Goal: Information Seeking & Learning: Find contact information

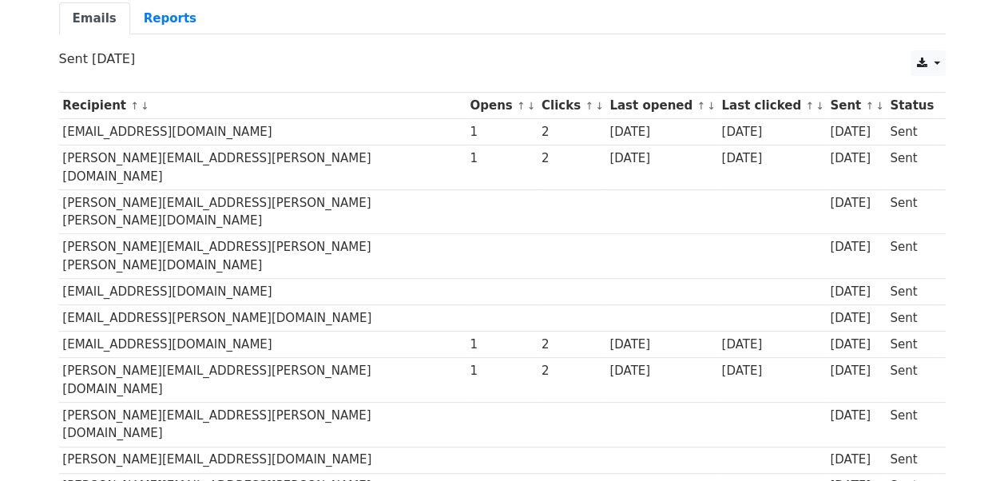
click at [257, 234] on td "[PERSON_NAME][EMAIL_ADDRESS][PERSON_NAME][PERSON_NAME][DOMAIN_NAME]" at bounding box center [262, 256] width 407 height 45
drag, startPoint x: 61, startPoint y: 129, endPoint x: 245, endPoint y: 133, distance: 184.6
click at [245, 133] on td "[EMAIL_ADDRESS][DOMAIN_NAME]" at bounding box center [262, 132] width 407 height 26
copy td "[EMAIL_ADDRESS][DOMAIN_NAME]"
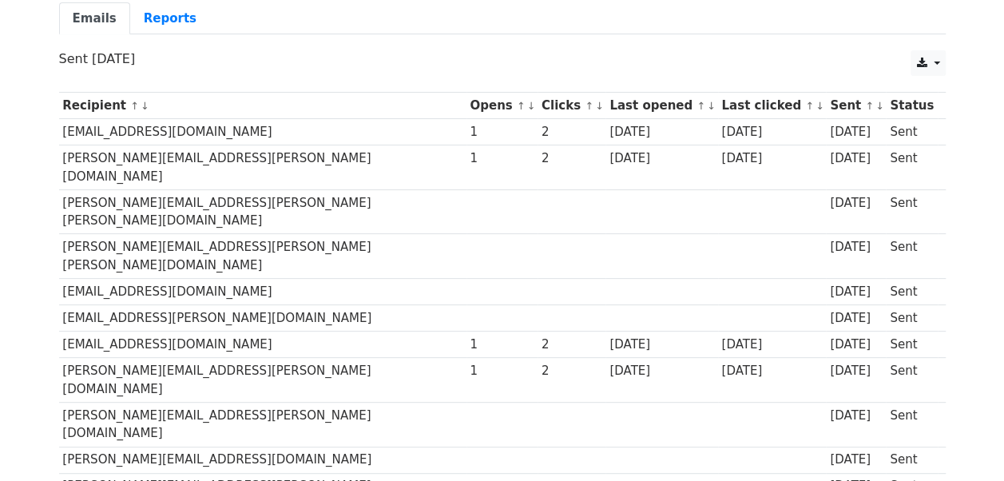
click at [260, 189] on td "[PERSON_NAME][EMAIL_ADDRESS][PERSON_NAME][PERSON_NAME][DOMAIN_NAME]" at bounding box center [262, 211] width 407 height 45
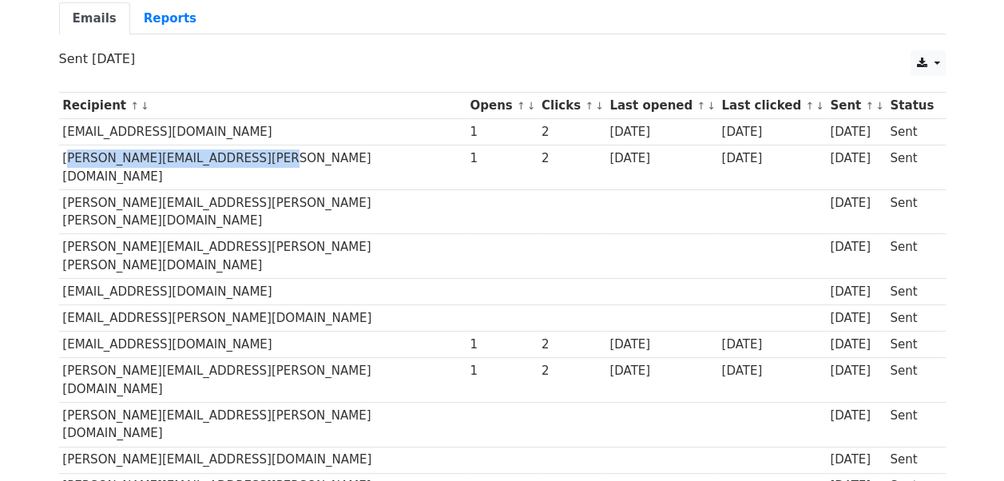
drag, startPoint x: 59, startPoint y: 155, endPoint x: 274, endPoint y: 162, distance: 215.0
click at [274, 162] on td "[PERSON_NAME][EMAIL_ADDRESS][PERSON_NAME][DOMAIN_NAME]" at bounding box center [262, 167] width 407 height 45
copy td "[PERSON_NAME][EMAIL_ADDRESS][PERSON_NAME][DOMAIN_NAME]"
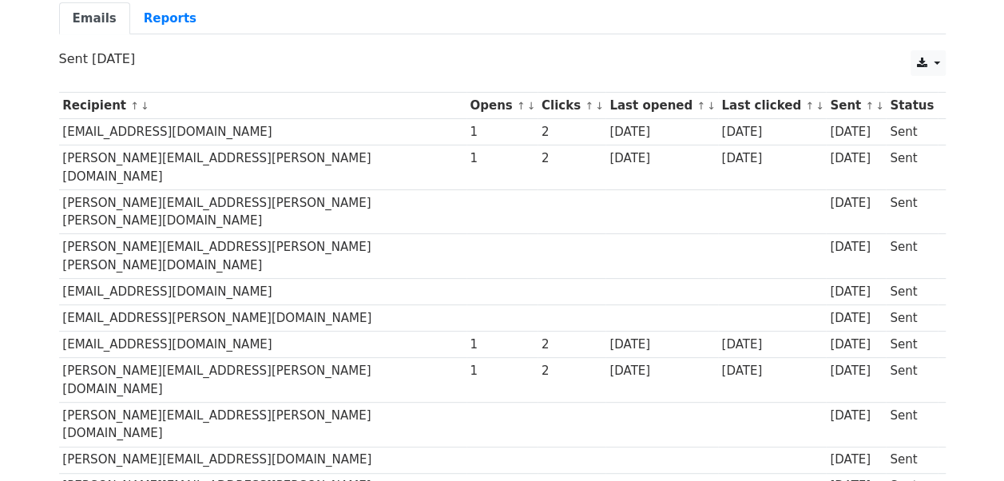
click at [252, 402] on td "[PERSON_NAME][EMAIL_ADDRESS][PERSON_NAME][DOMAIN_NAME]" at bounding box center [262, 424] width 407 height 45
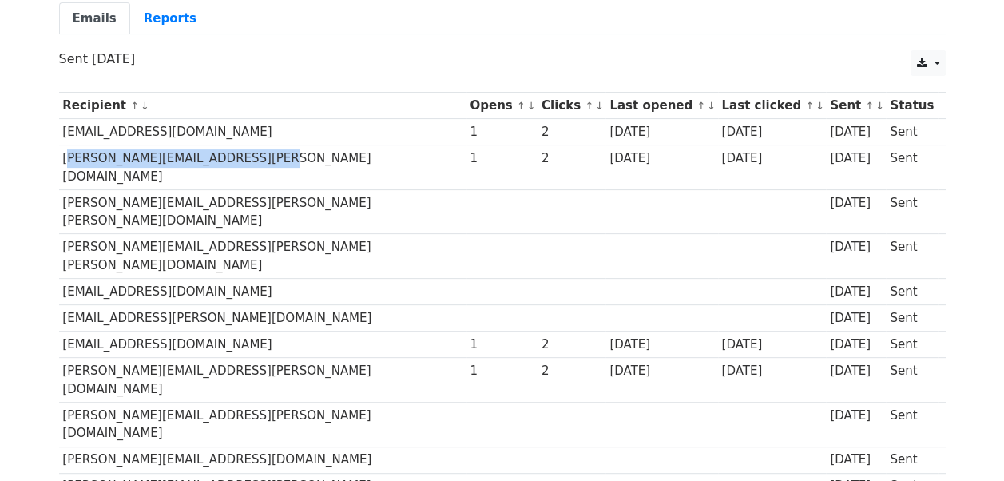
drag, startPoint x: 62, startPoint y: 154, endPoint x: 276, endPoint y: 149, distance: 214.2
click at [276, 149] on td "[PERSON_NAME][EMAIL_ADDRESS][PERSON_NAME][DOMAIN_NAME]" at bounding box center [262, 167] width 407 height 45
copy td "[PERSON_NAME][EMAIL_ADDRESS][PERSON_NAME][DOMAIN_NAME]"
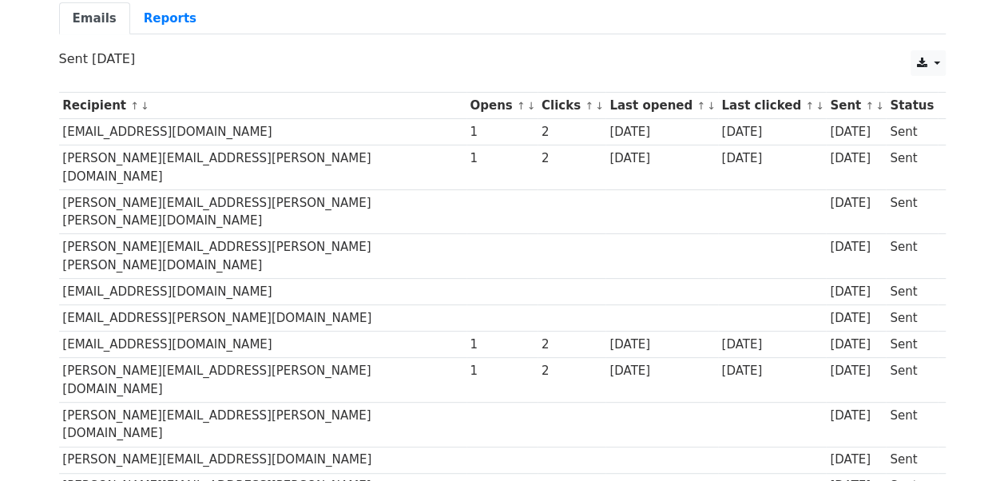
click at [276, 402] on td "[PERSON_NAME][EMAIL_ADDRESS][PERSON_NAME][DOMAIN_NAME]" at bounding box center [262, 424] width 407 height 45
drag, startPoint x: 62, startPoint y: 285, endPoint x: 272, endPoint y: 284, distance: 209.3
click at [272, 332] on td "[EMAIL_ADDRESS][DOMAIN_NAME]" at bounding box center [262, 345] width 407 height 26
copy td "[EMAIL_ADDRESS][DOMAIN_NAME]"
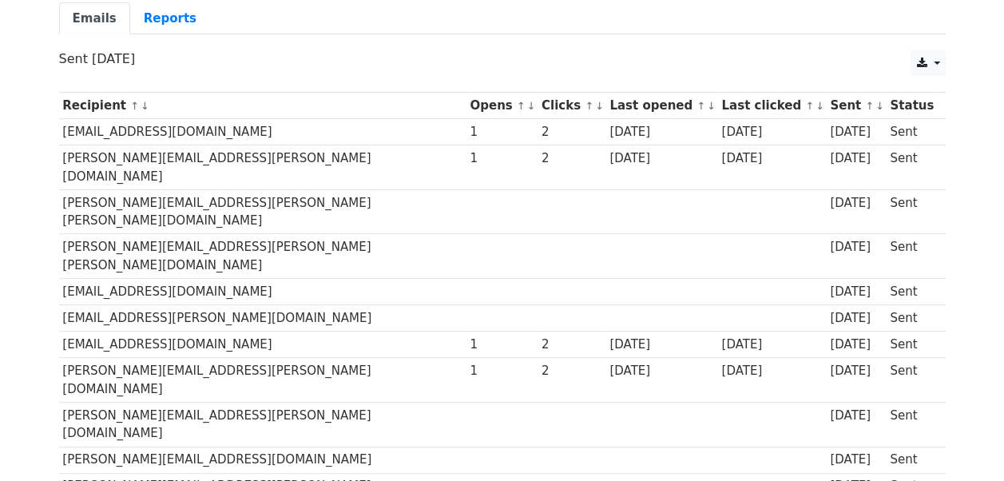
copy td "[EMAIL_ADDRESS][DOMAIN_NAME]"
click at [296, 358] on td "[PERSON_NAME][EMAIL_ADDRESS][PERSON_NAME][DOMAIN_NAME]" at bounding box center [262, 380] width 407 height 45
click at [260, 447] on td "[PERSON_NAME][EMAIL_ADDRESS][DOMAIN_NAME]" at bounding box center [262, 460] width 407 height 26
drag, startPoint x: 62, startPoint y: 312, endPoint x: 244, endPoint y: 313, distance: 182.1
click at [244, 358] on td "[PERSON_NAME][EMAIL_ADDRESS][PERSON_NAME][DOMAIN_NAME]" at bounding box center [262, 380] width 407 height 45
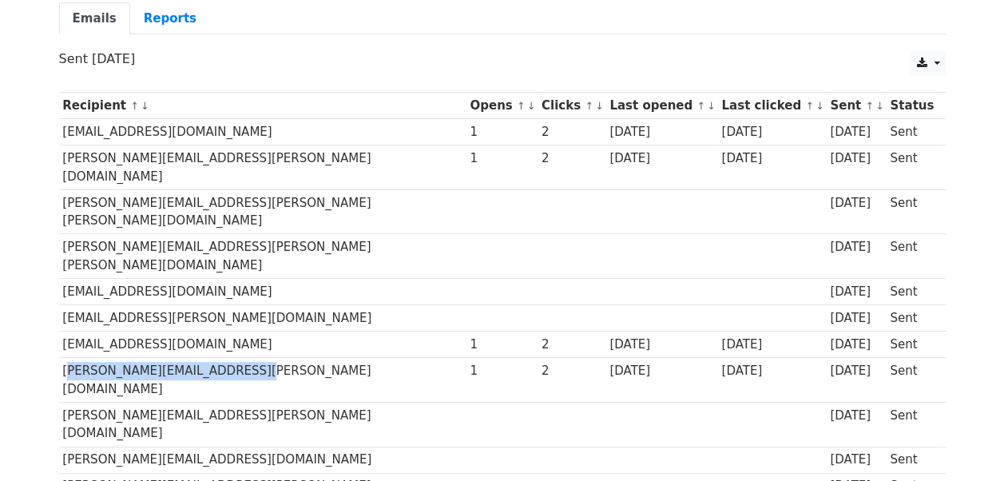
copy td "[PERSON_NAME][EMAIL_ADDRESS][PERSON_NAME][DOMAIN_NAME]"
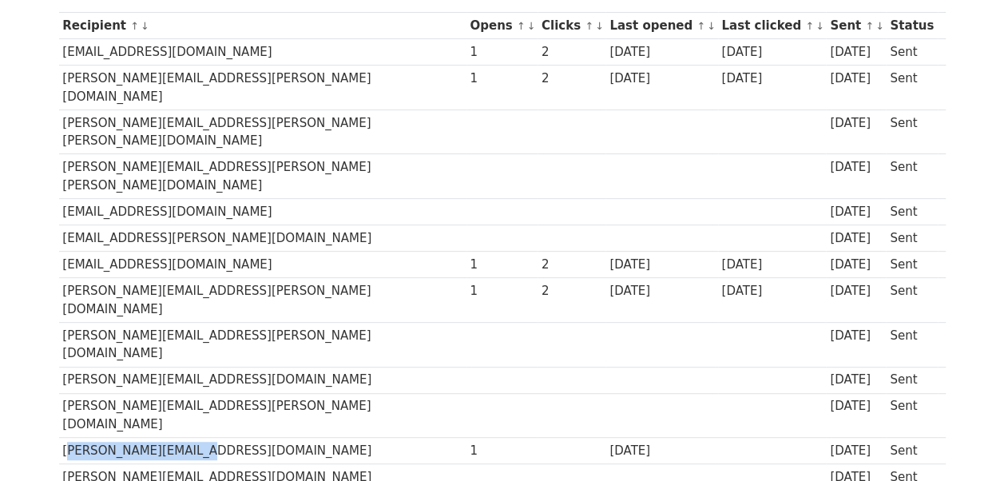
drag, startPoint x: 61, startPoint y: 335, endPoint x: 235, endPoint y: 342, distance: 174.3
click at [235, 438] on td "[PERSON_NAME][EMAIL_ADDRESS][DOMAIN_NAME]" at bounding box center [262, 451] width 407 height 26
copy td "[PERSON_NAME][EMAIL_ADDRESS][DOMAIN_NAME]"
click at [264, 438] on td "[PERSON_NAME][EMAIL_ADDRESS][DOMAIN_NAME]" at bounding box center [262, 451] width 407 height 26
click at [266, 464] on td "[PERSON_NAME][EMAIL_ADDRESS][DOMAIN_NAME]" at bounding box center [262, 477] width 407 height 26
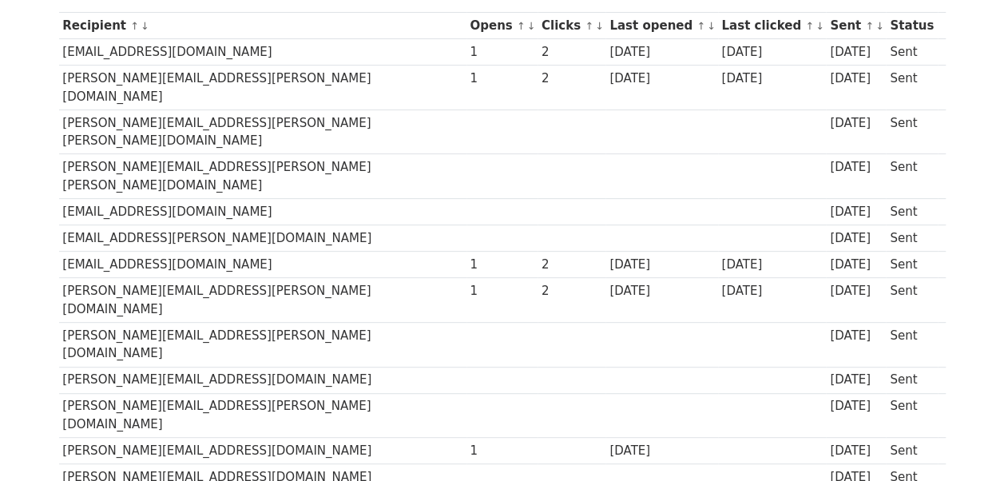
drag, startPoint x: 61, startPoint y: 383, endPoint x: 240, endPoint y: 391, distance: 179.2
copy td "[EMAIL_ADDRESS][DOMAIN_NAME]"
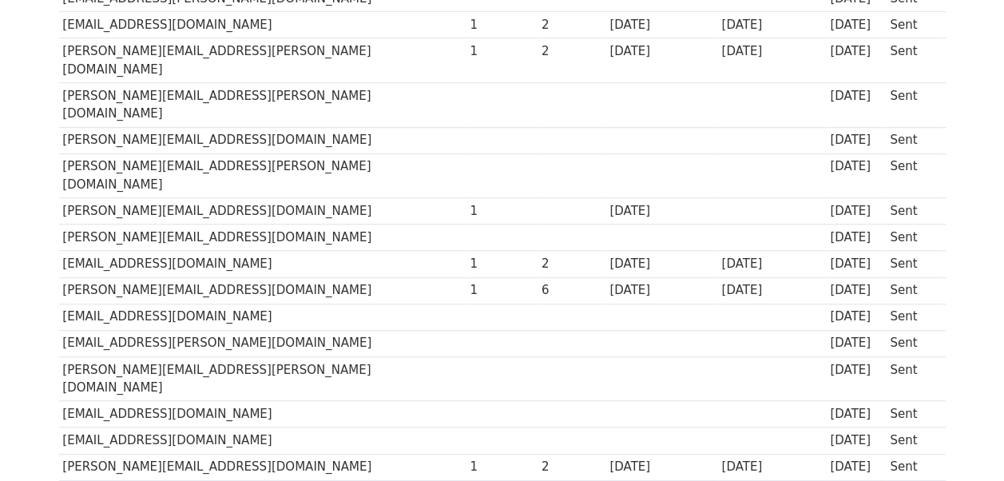
scroll to position [387, 0]
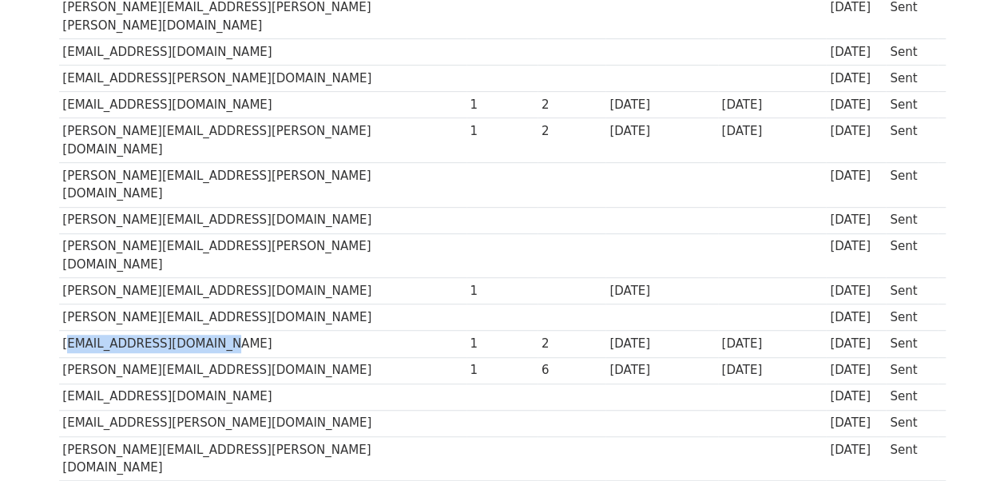
drag, startPoint x: 64, startPoint y: 227, endPoint x: 260, endPoint y: 225, distance: 196.5
click at [260, 331] on td "[EMAIL_ADDRESS][DOMAIN_NAME]" at bounding box center [262, 344] width 407 height 26
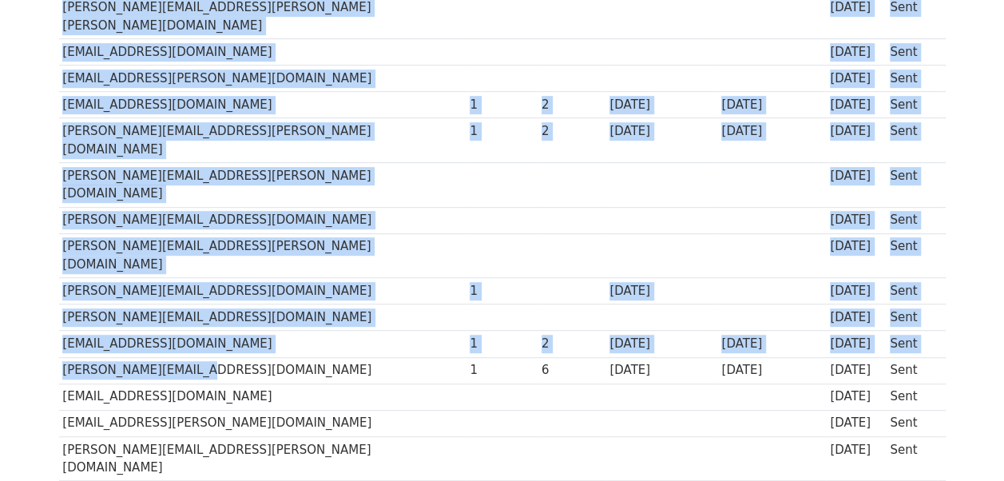
drag, startPoint x: 58, startPoint y: 257, endPoint x: 177, endPoint y: 264, distance: 120.0
click at [177, 264] on div "Recipient ↑ ↓ Opens ↑ ↓ Clicks ↑ ↓ Last opened ↑ ↓ Last clicked ↑ ↓ Sent ↑ ↓ St…" at bounding box center [502, 433] width 911 height 1178
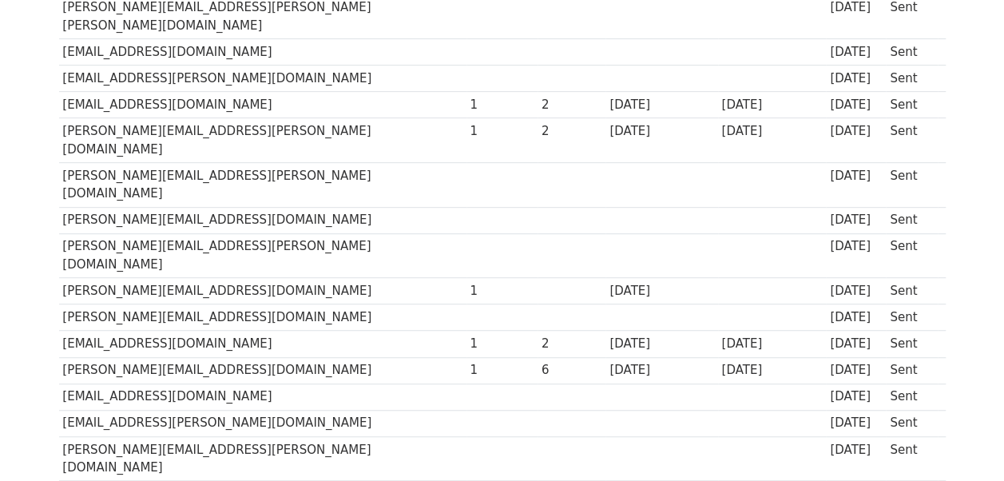
drag, startPoint x: 177, startPoint y: 264, endPoint x: 252, endPoint y: 276, distance: 75.3
click at [252, 383] on td "[EMAIL_ADDRESS][DOMAIN_NAME]" at bounding box center [262, 396] width 407 height 26
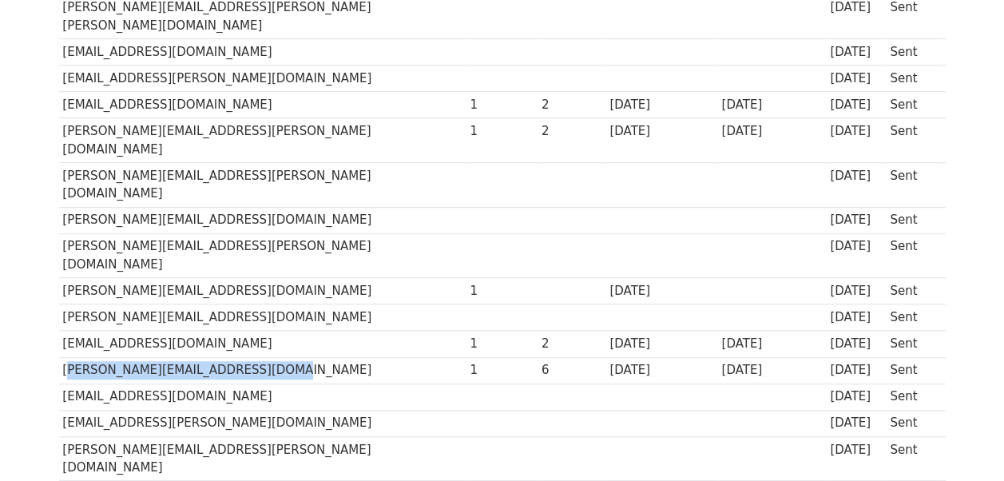
drag, startPoint x: 62, startPoint y: 252, endPoint x: 271, endPoint y: 256, distance: 208.5
click at [271, 357] on td "[PERSON_NAME][EMAIL_ADDRESS][DOMAIN_NAME]" at bounding box center [262, 370] width 407 height 26
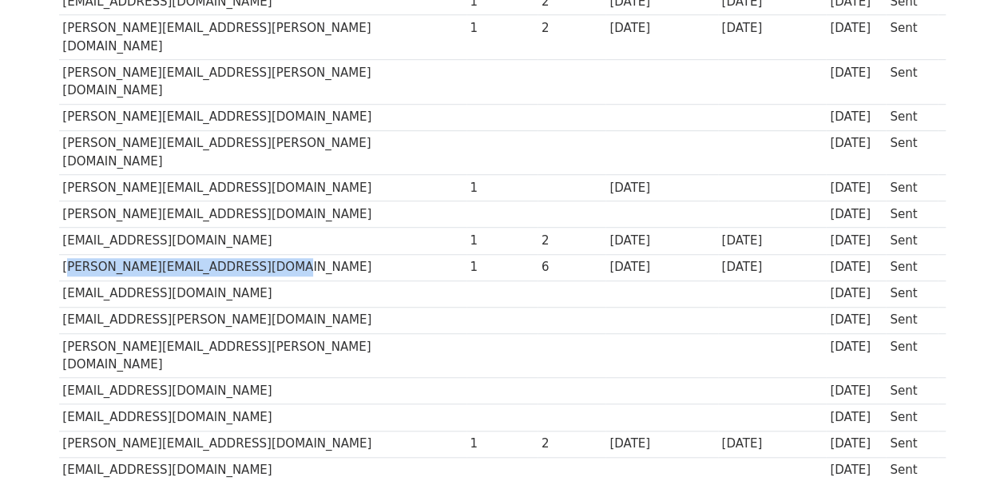
scroll to position [547, 0]
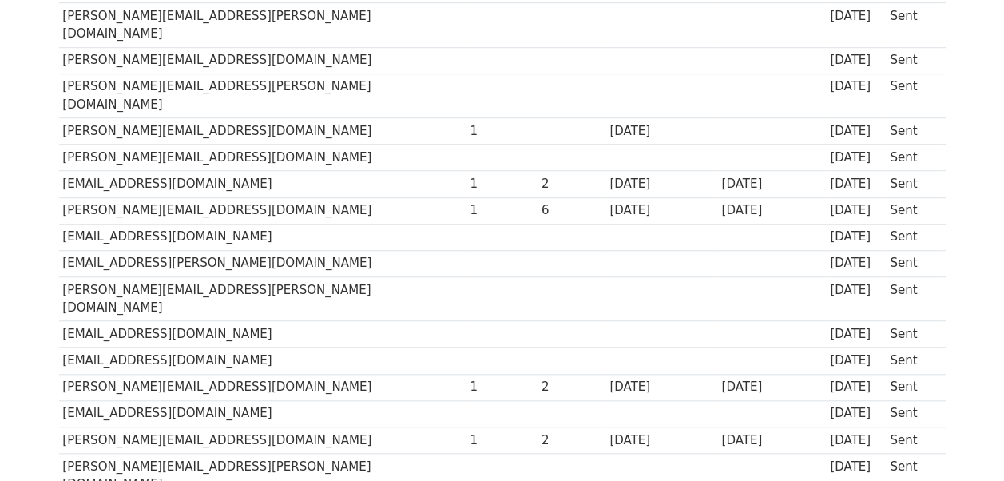
click at [334, 400] on td "[EMAIL_ADDRESS][DOMAIN_NAME]" at bounding box center [262, 413] width 407 height 26
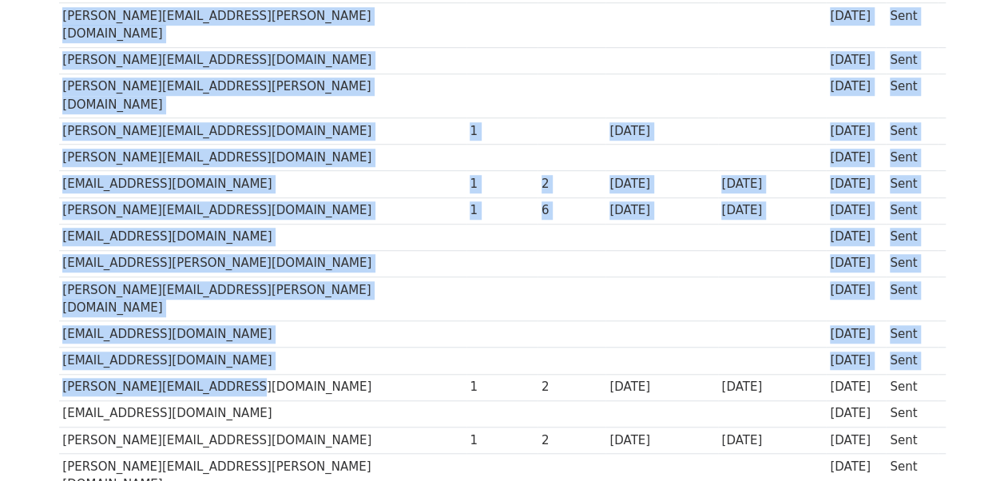
drag, startPoint x: 69, startPoint y: 256, endPoint x: 231, endPoint y: 254, distance: 162.2
click at [231, 254] on div "Recipient ↑ ↓ Opens ↑ ↓ Clicks ↑ ↓ Last opened ↑ ↓ Last clicked ↑ ↓ Sent ↑ ↓ St…" at bounding box center [502, 273] width 911 height 1178
click at [231, 374] on td "[PERSON_NAME][EMAIL_ADDRESS][DOMAIN_NAME]" at bounding box center [262, 387] width 407 height 26
click at [193, 347] on td "[EMAIL_ADDRESS][DOMAIN_NAME]" at bounding box center [262, 360] width 407 height 26
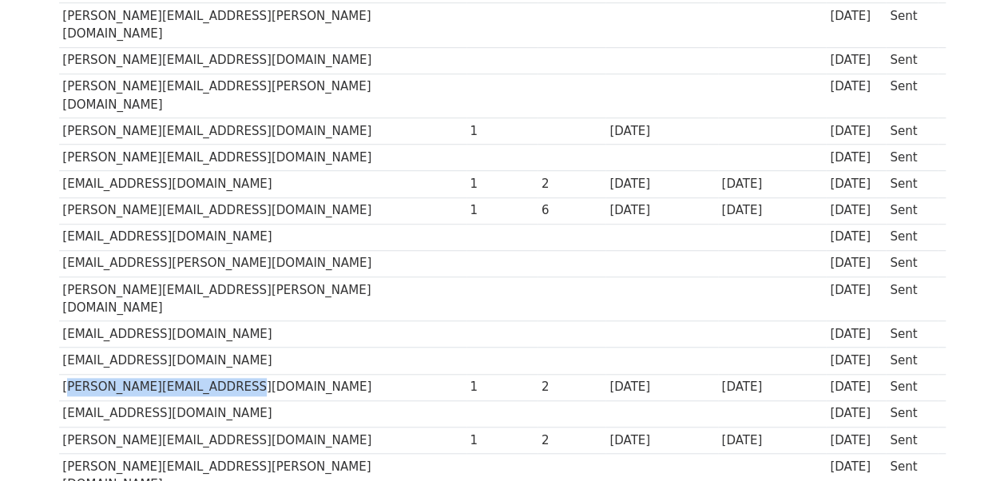
drag, startPoint x: 61, startPoint y: 251, endPoint x: 228, endPoint y: 250, distance: 167.8
click at [228, 374] on td "[PERSON_NAME][EMAIL_ADDRESS][DOMAIN_NAME]" at bounding box center [262, 387] width 407 height 26
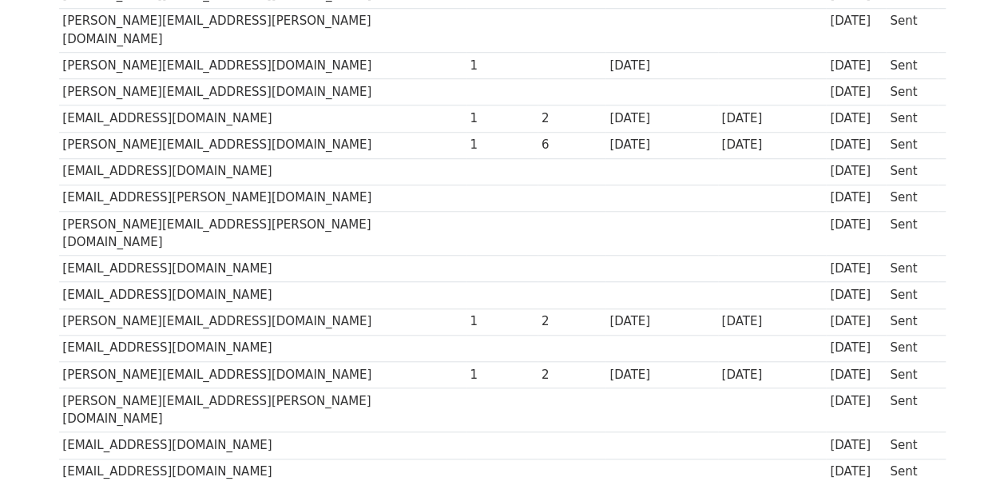
scroll to position [627, 0]
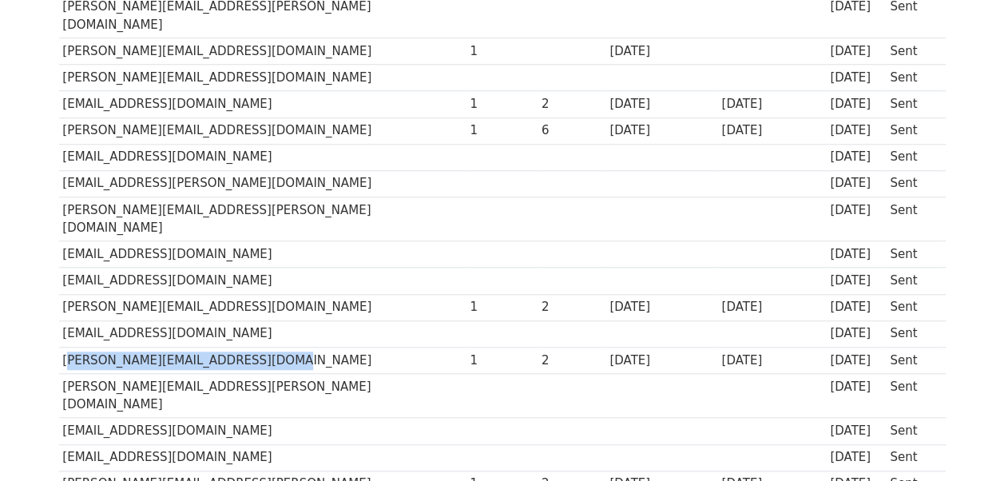
drag, startPoint x: 61, startPoint y: 224, endPoint x: 267, endPoint y: 227, distance: 206.1
click at [267, 347] on td "[PERSON_NAME][EMAIL_ADDRESS][DOMAIN_NAME]" at bounding box center [262, 360] width 407 height 26
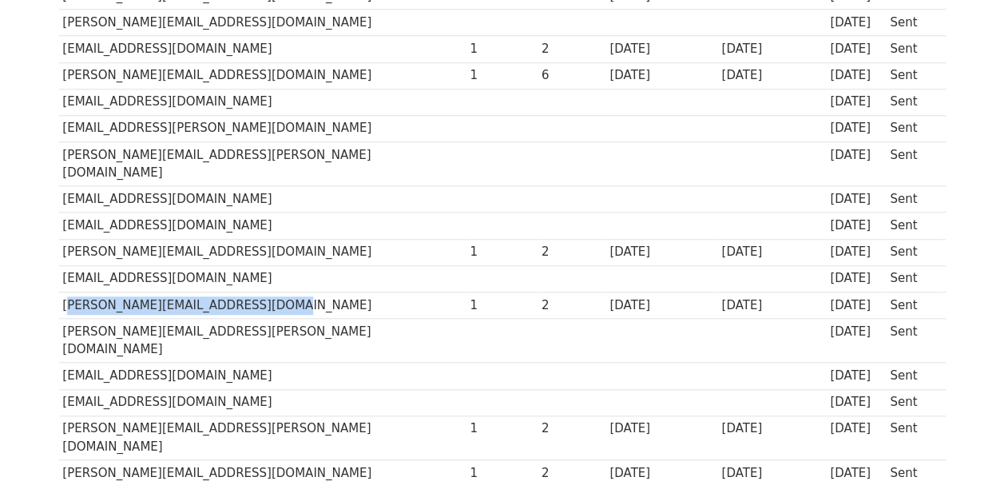
scroll to position [707, 0]
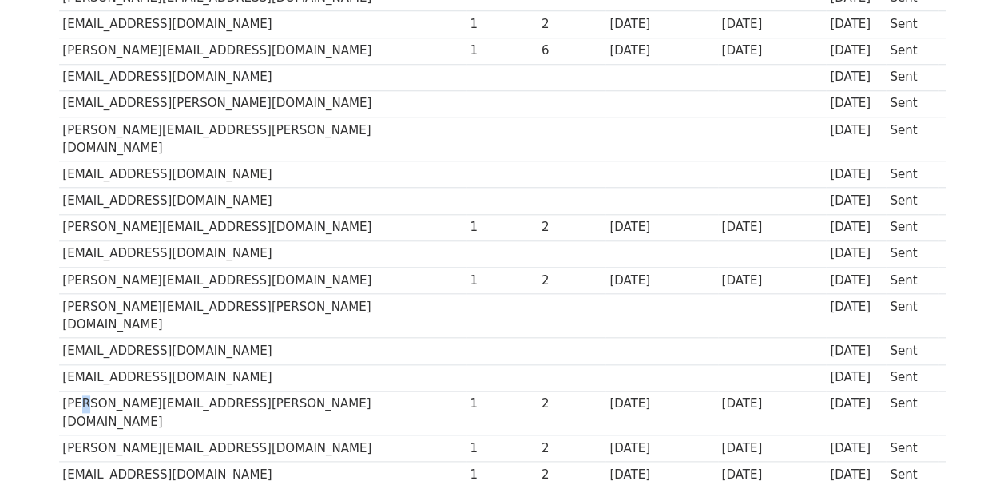
click at [76, 391] on td "[PERSON_NAME][EMAIL_ADDRESS][PERSON_NAME][DOMAIN_NAME]" at bounding box center [262, 413] width 407 height 45
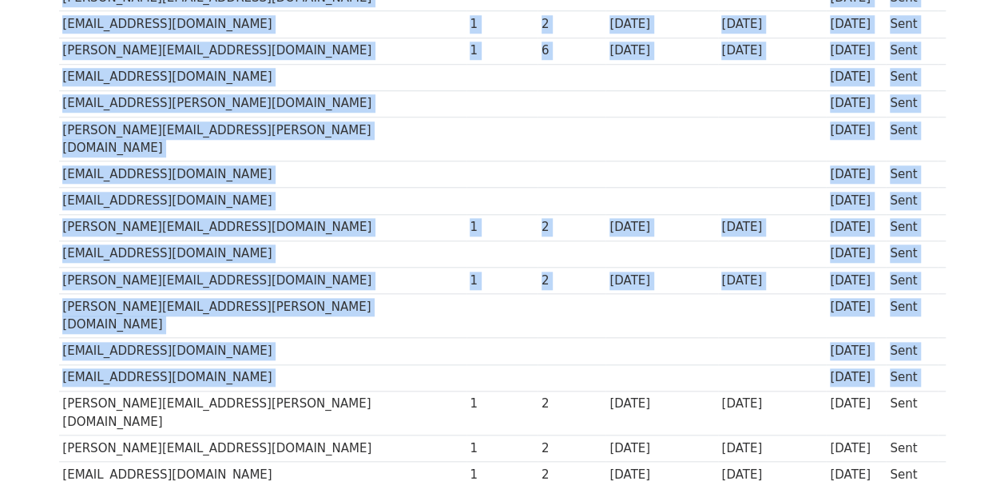
drag, startPoint x: 76, startPoint y: 240, endPoint x: 59, endPoint y: 248, distance: 18.9
click at [59, 248] on div "Recipient ↑ ↓ Opens ↑ ↓ Clicks ↑ ↓ Last opened ↑ ↓ Last clicked ↑ ↓ Sent ↑ ↓ St…" at bounding box center [502, 114] width 911 height 1178
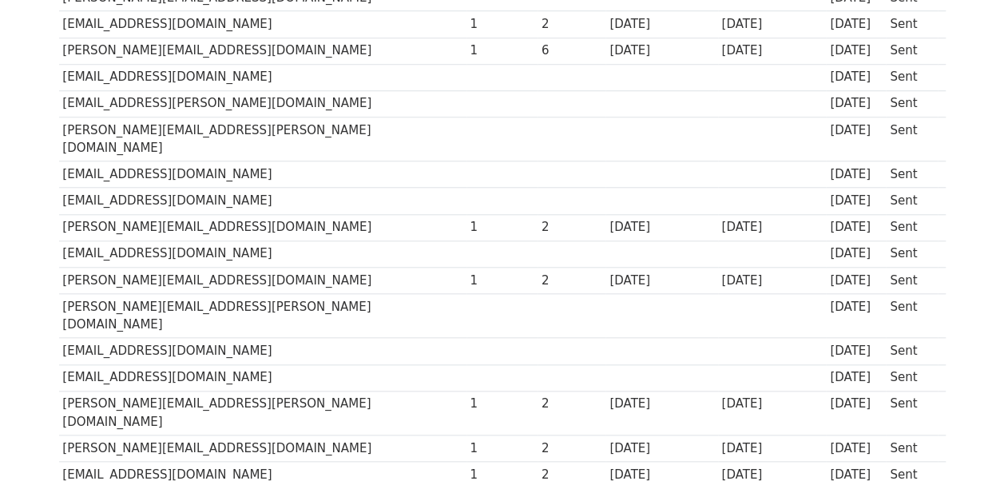
click at [254, 391] on td "[PERSON_NAME][EMAIL_ADDRESS][PERSON_NAME][DOMAIN_NAME]" at bounding box center [262, 413] width 407 height 45
drag, startPoint x: 58, startPoint y: 272, endPoint x: 218, endPoint y: 280, distance: 159.9
click at [218, 435] on td "[PERSON_NAME][EMAIL_ADDRESS][DOMAIN_NAME]" at bounding box center [262, 448] width 407 height 26
drag, startPoint x: 62, startPoint y: 302, endPoint x: 205, endPoint y: 300, distance: 143.8
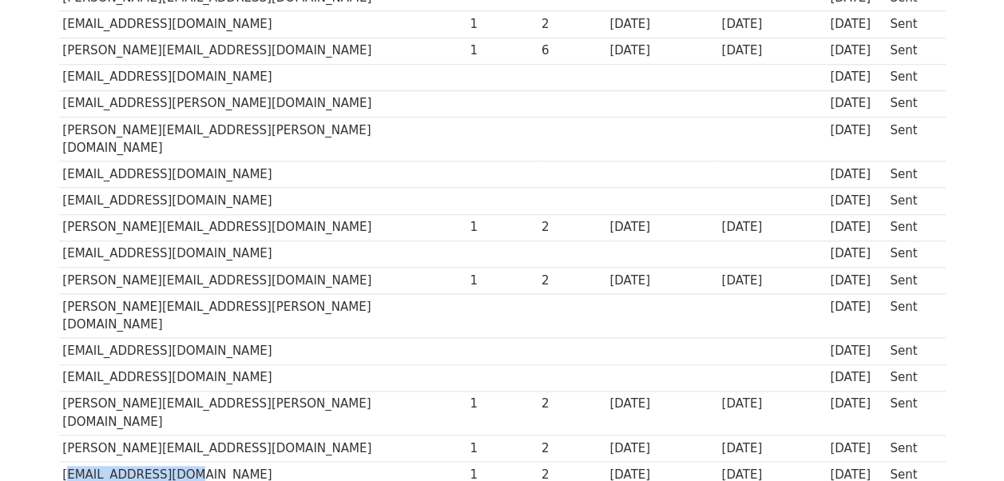
click at [205, 462] on td "[EMAIL_ADDRESS][DOMAIN_NAME]" at bounding box center [262, 475] width 407 height 26
drag, startPoint x: 59, startPoint y: 326, endPoint x: 253, endPoint y: 331, distance: 194.2
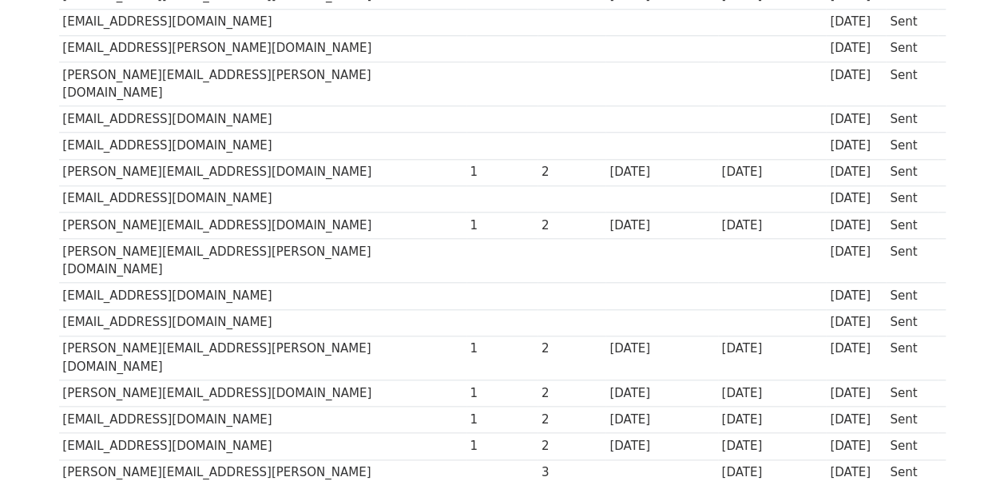
scroll to position [787, 0]
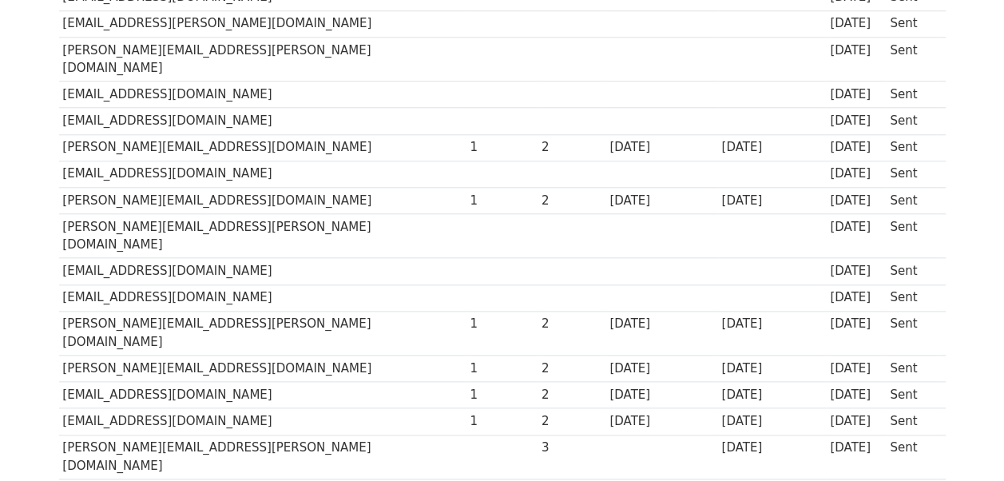
drag, startPoint x: 58, startPoint y: 323, endPoint x: 275, endPoint y: 328, distance: 216.5
drag, startPoint x: 61, startPoint y: 351, endPoint x: 300, endPoint y: 365, distance: 240.0
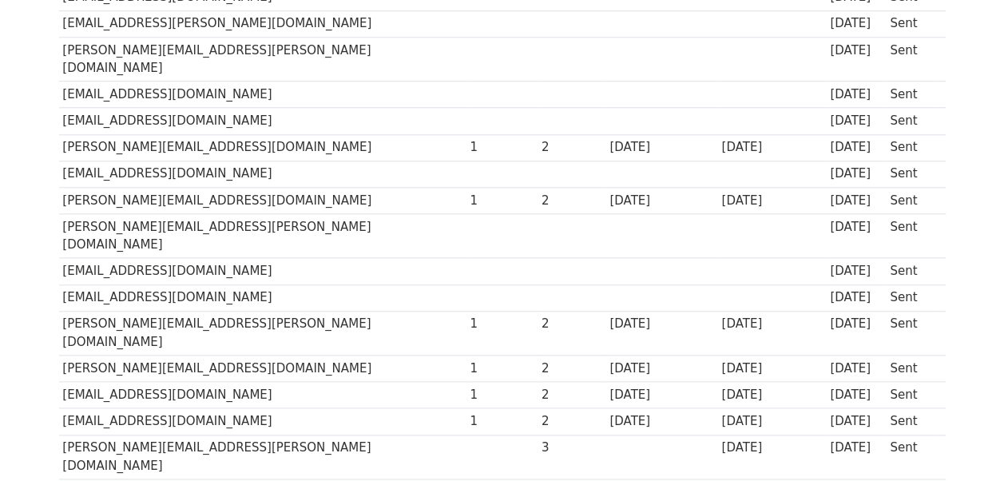
click at [290, 418] on div "Recipient ↑ ↓ Opens ↑ ↓ Clicks ↑ ↓ Last opened ↑ ↓ Last clicked ↑ ↓ Sent ↑ ↓ St…" at bounding box center [502, 34] width 911 height 1178
drag, startPoint x: 61, startPoint y: 406, endPoint x: 226, endPoint y: 409, distance: 165.4
